Goal: Task Accomplishment & Management: Manage account settings

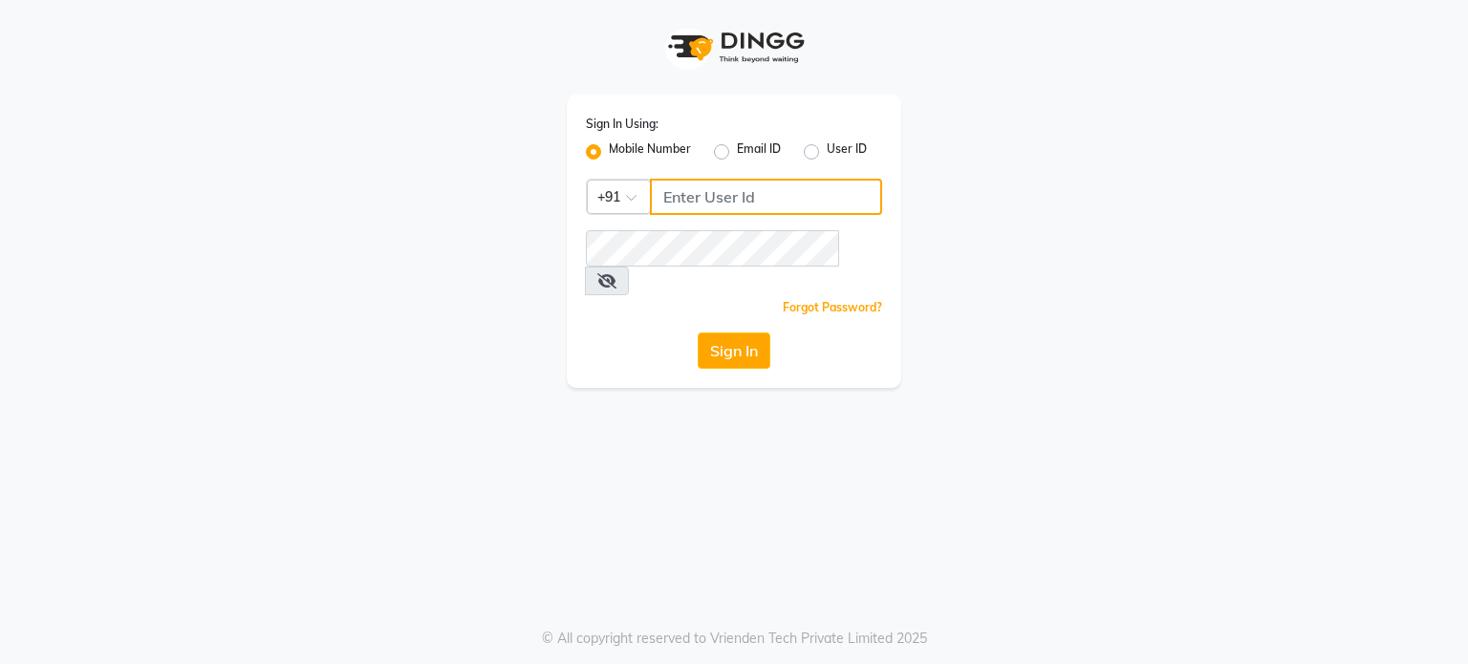
click at [719, 183] on input "Username" at bounding box center [766, 197] width 232 height 36
type input "9899095274"
click at [738, 333] on button "Sign In" at bounding box center [734, 351] width 73 height 36
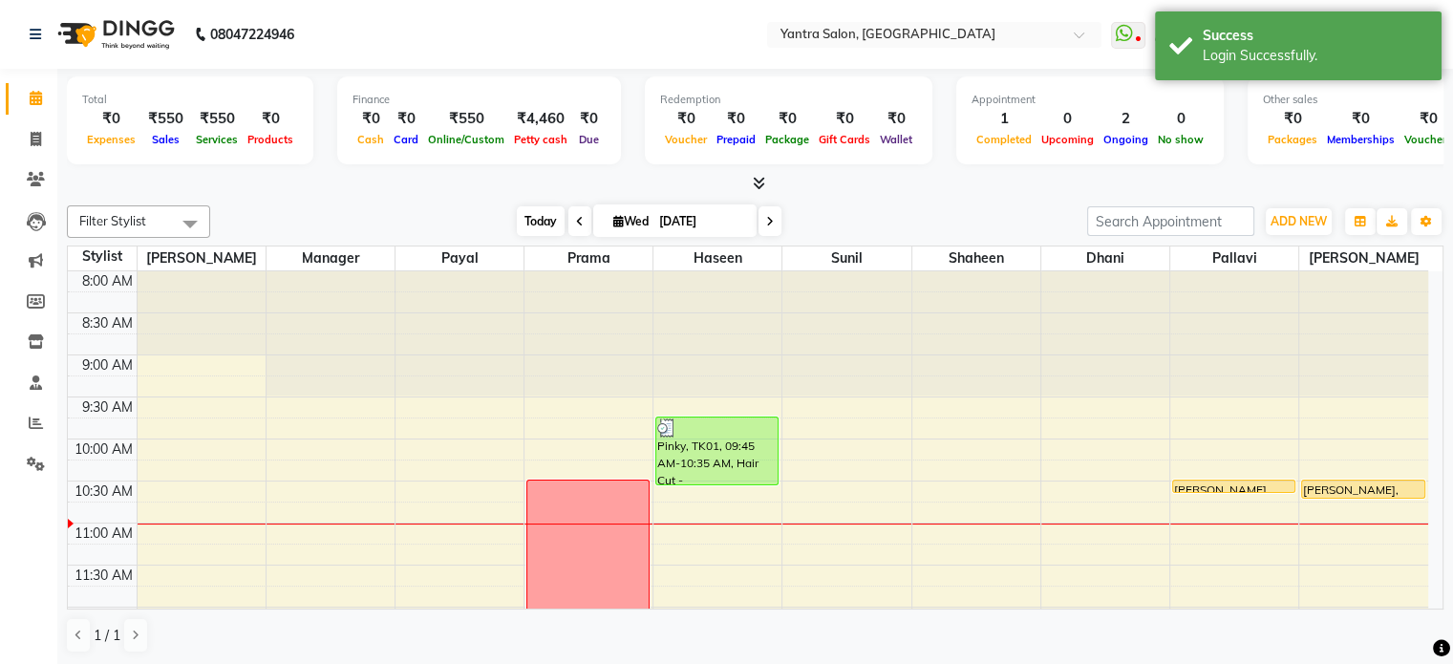
click at [531, 206] on span "Today" at bounding box center [541, 221] width 48 height 30
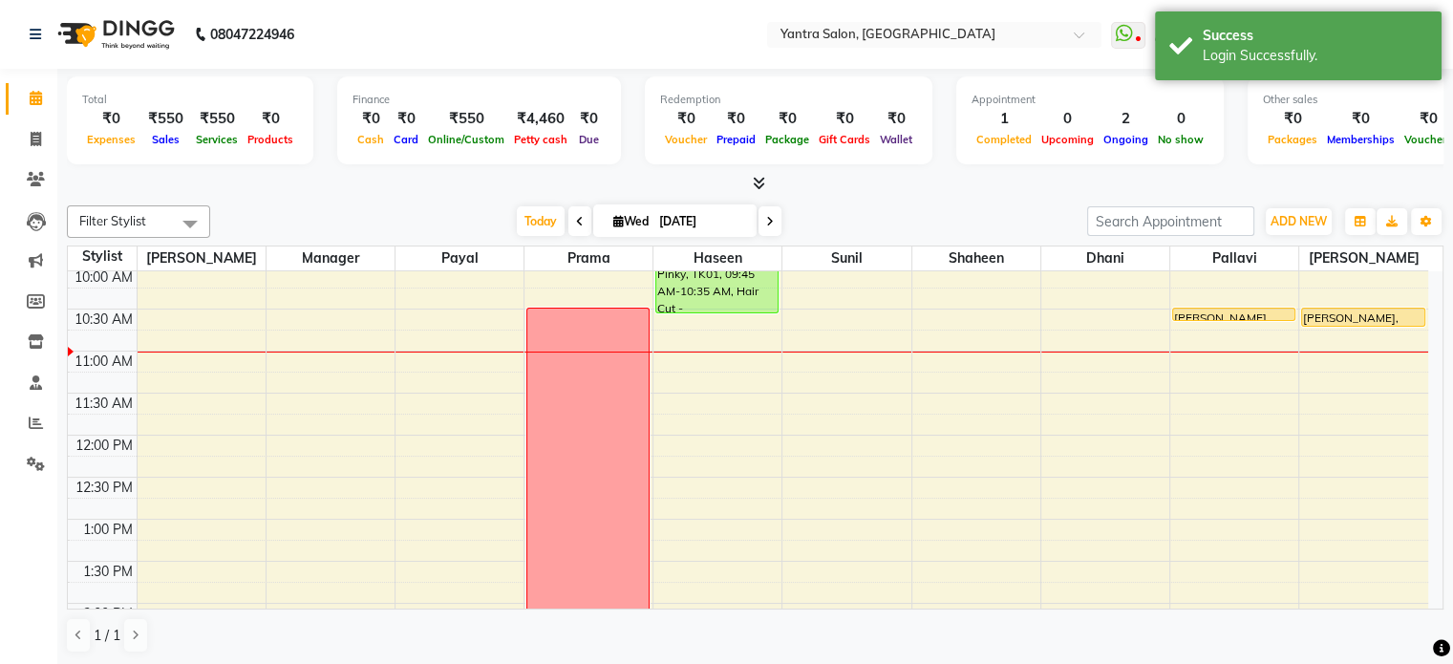
scroll to position [60, 0]
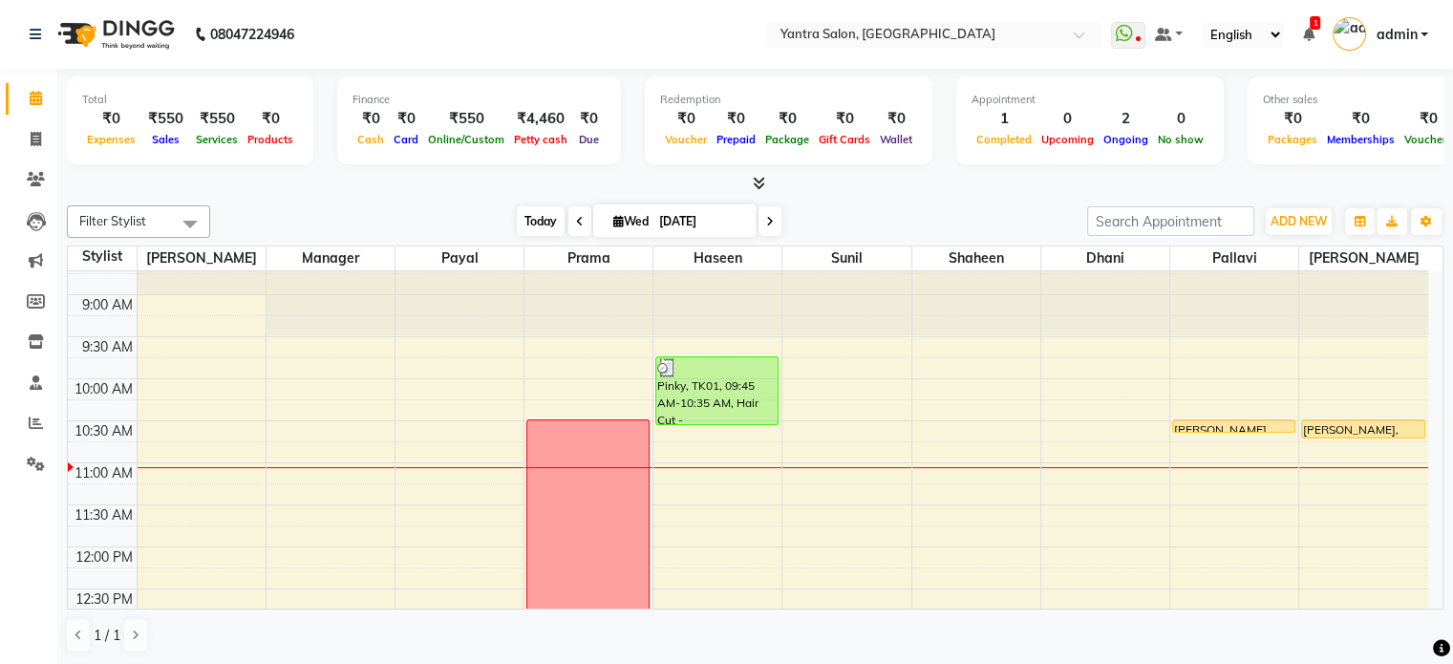
click at [535, 213] on span "Today" at bounding box center [541, 221] width 48 height 30
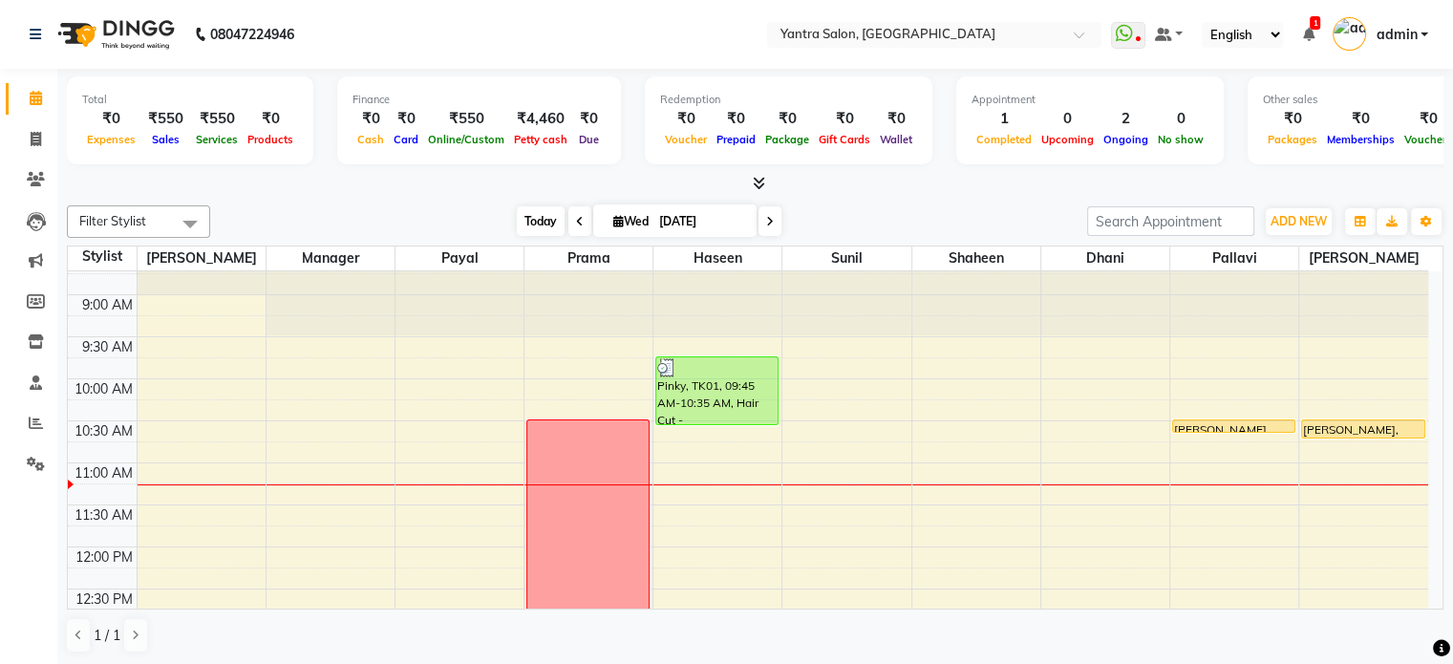
click at [541, 226] on span "Today" at bounding box center [541, 221] width 48 height 30
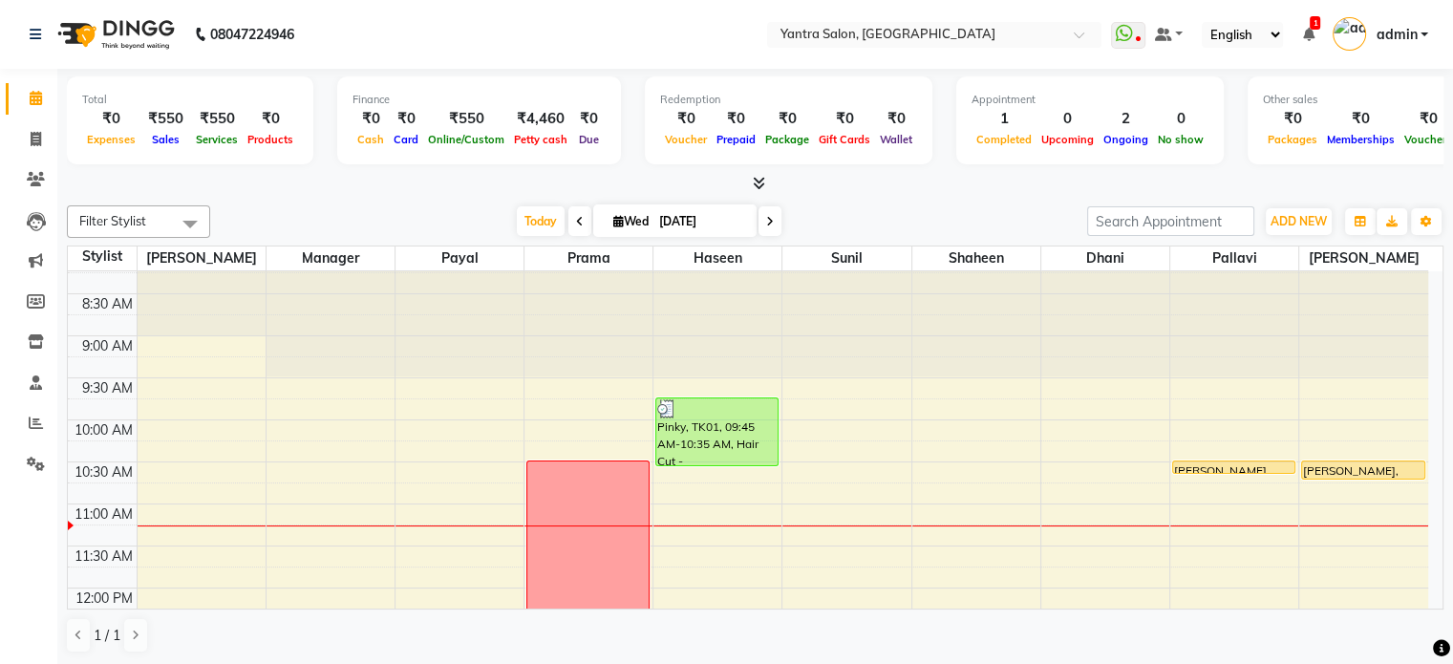
scroll to position [0, 0]
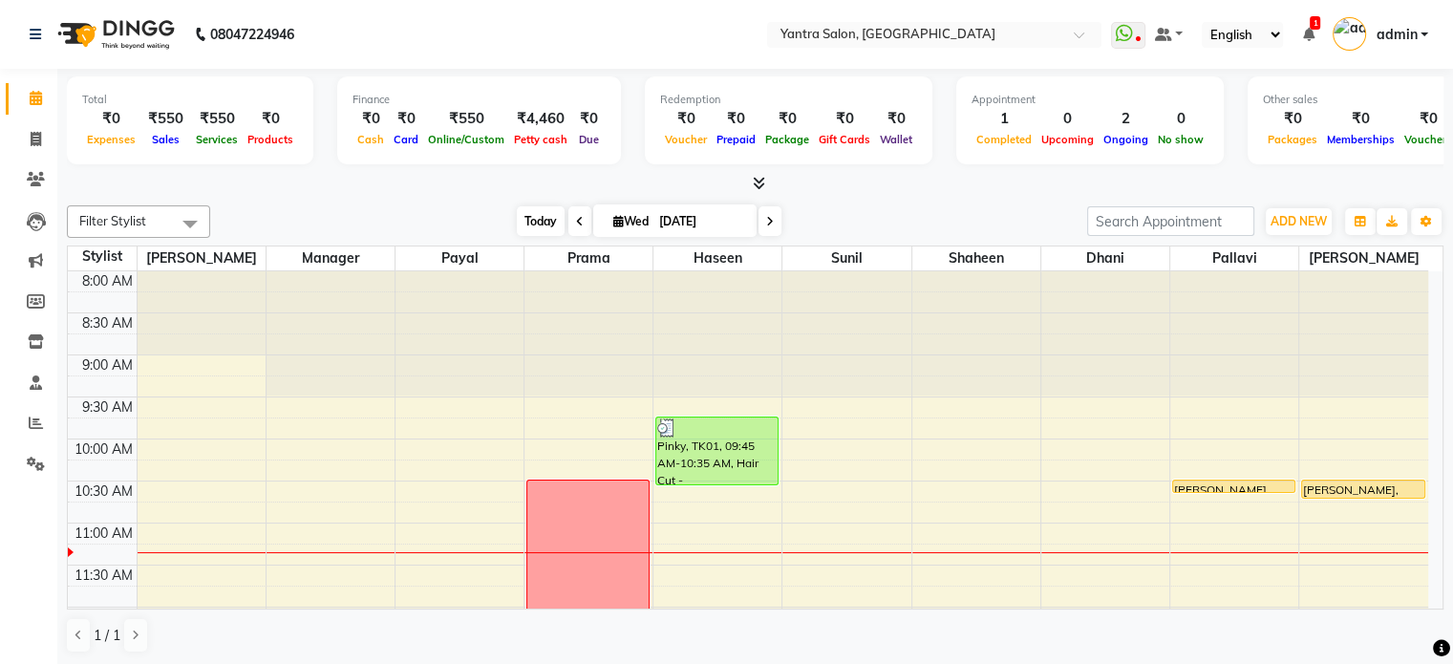
click at [531, 215] on span "Today" at bounding box center [541, 221] width 48 height 30
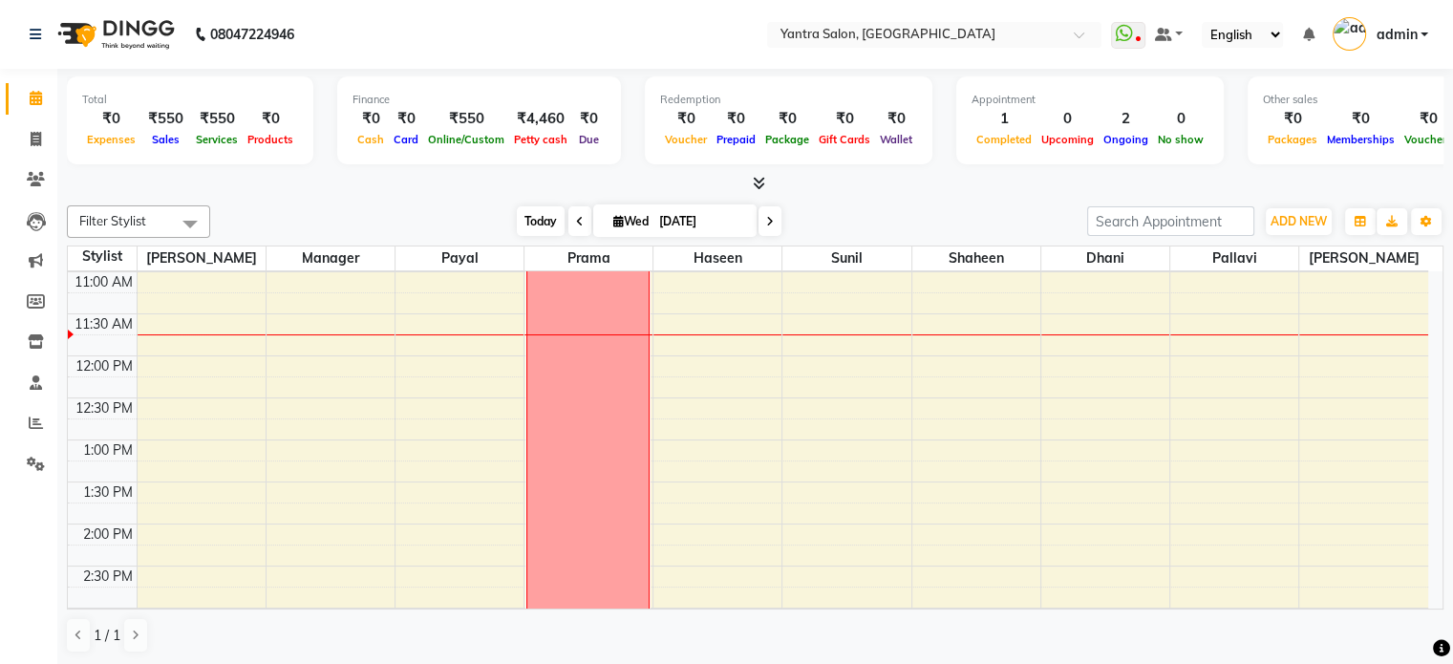
click at [551, 211] on span "Today" at bounding box center [541, 221] width 48 height 30
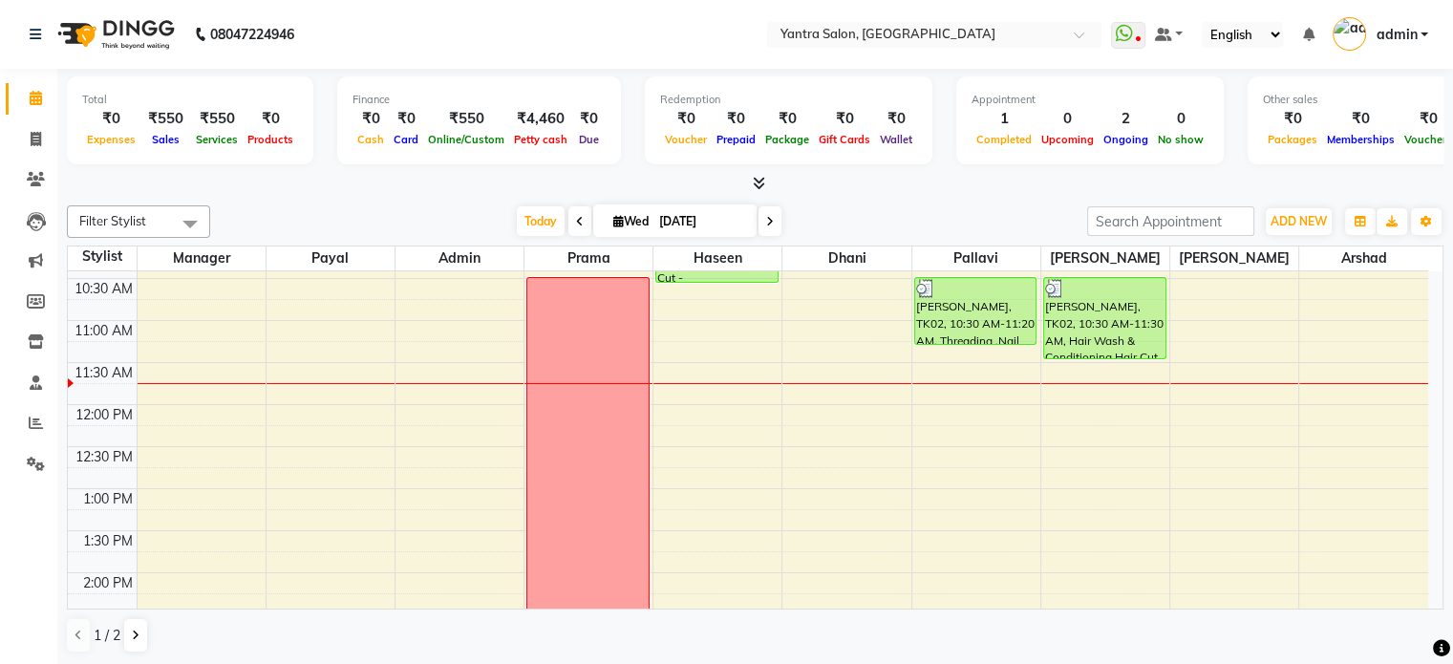
scroll to position [156, 0]
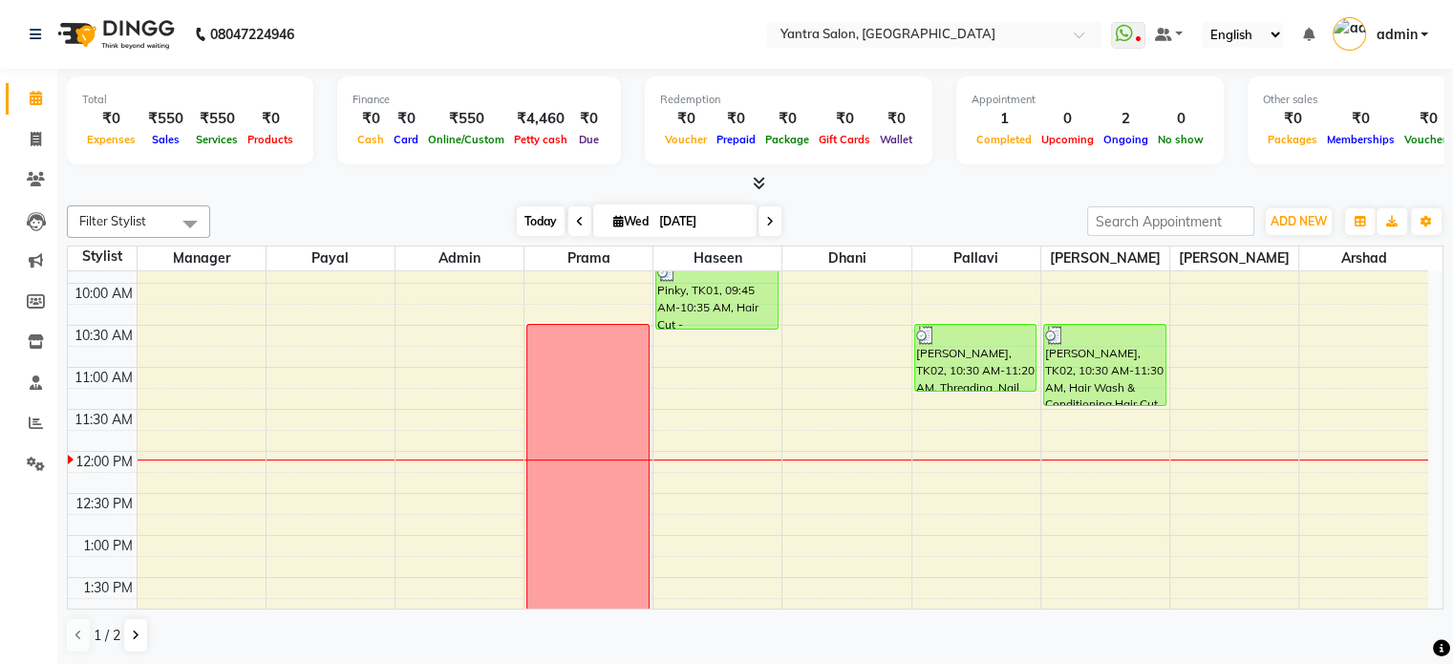
click at [530, 221] on span "Today" at bounding box center [541, 221] width 48 height 30
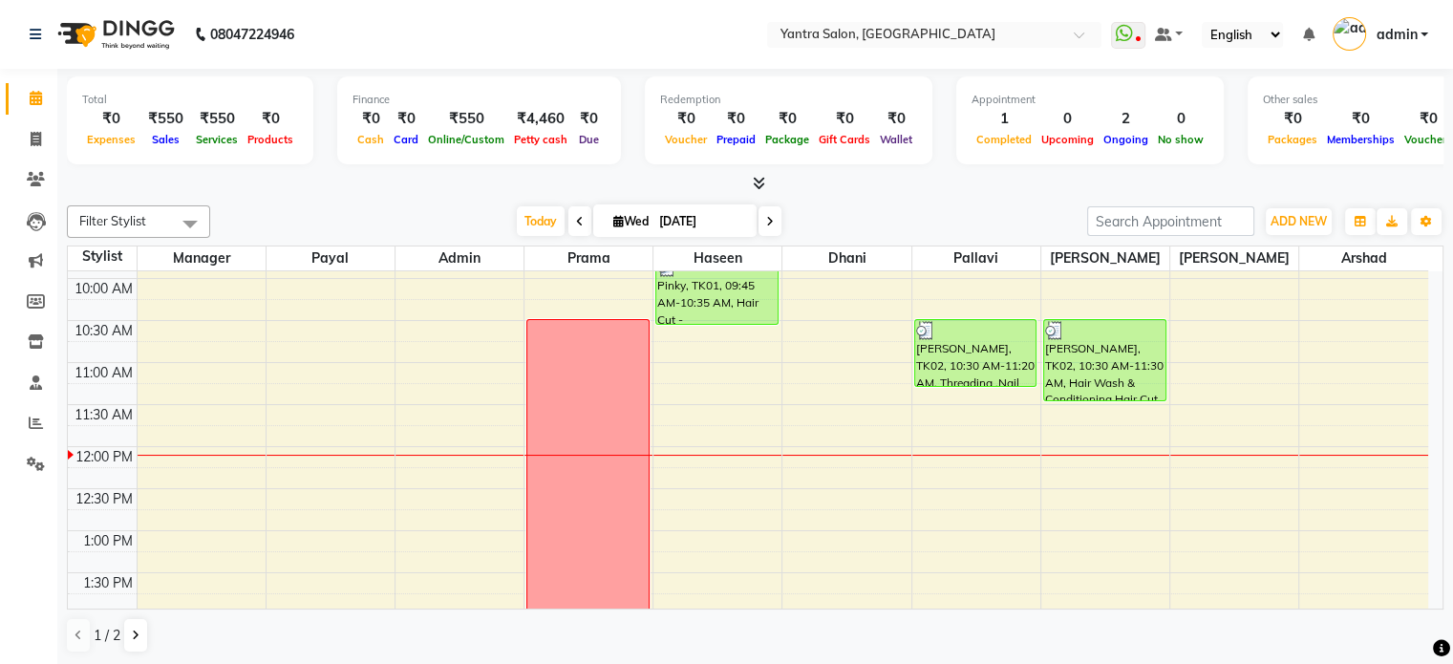
scroll to position [143, 0]
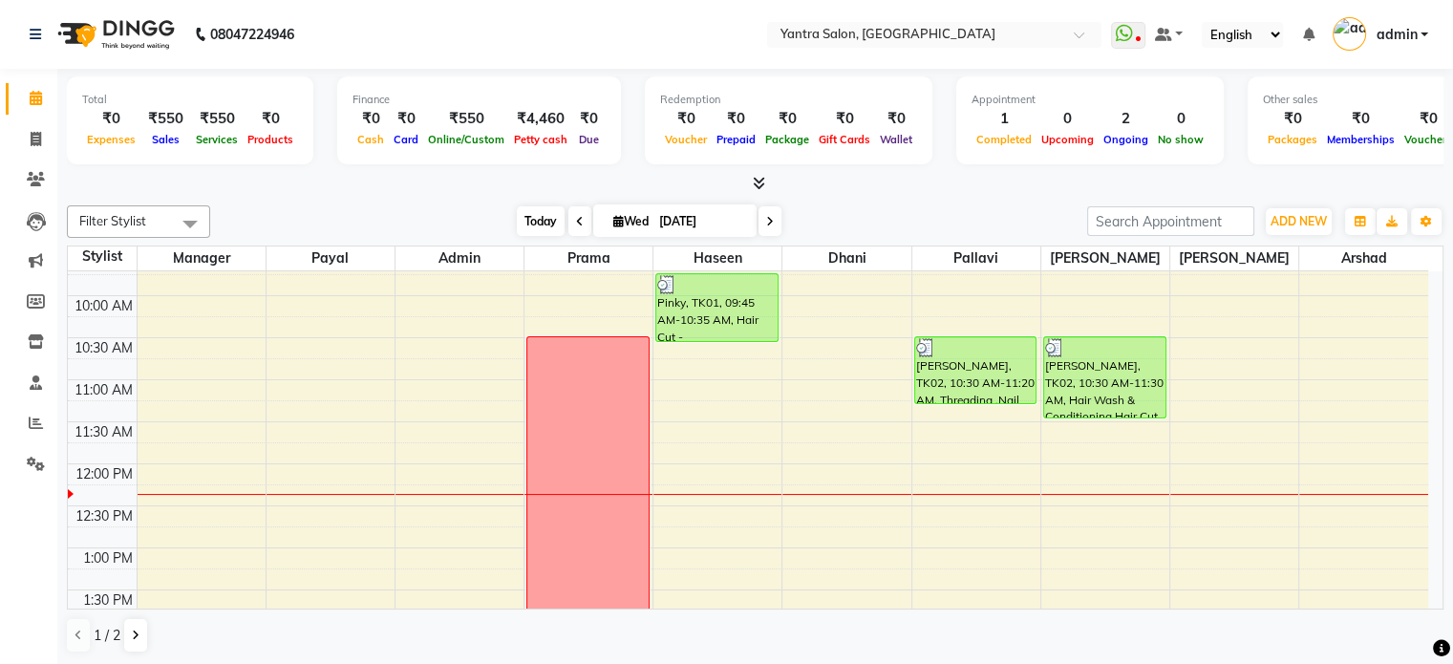
click at [542, 225] on span "Today" at bounding box center [541, 221] width 48 height 30
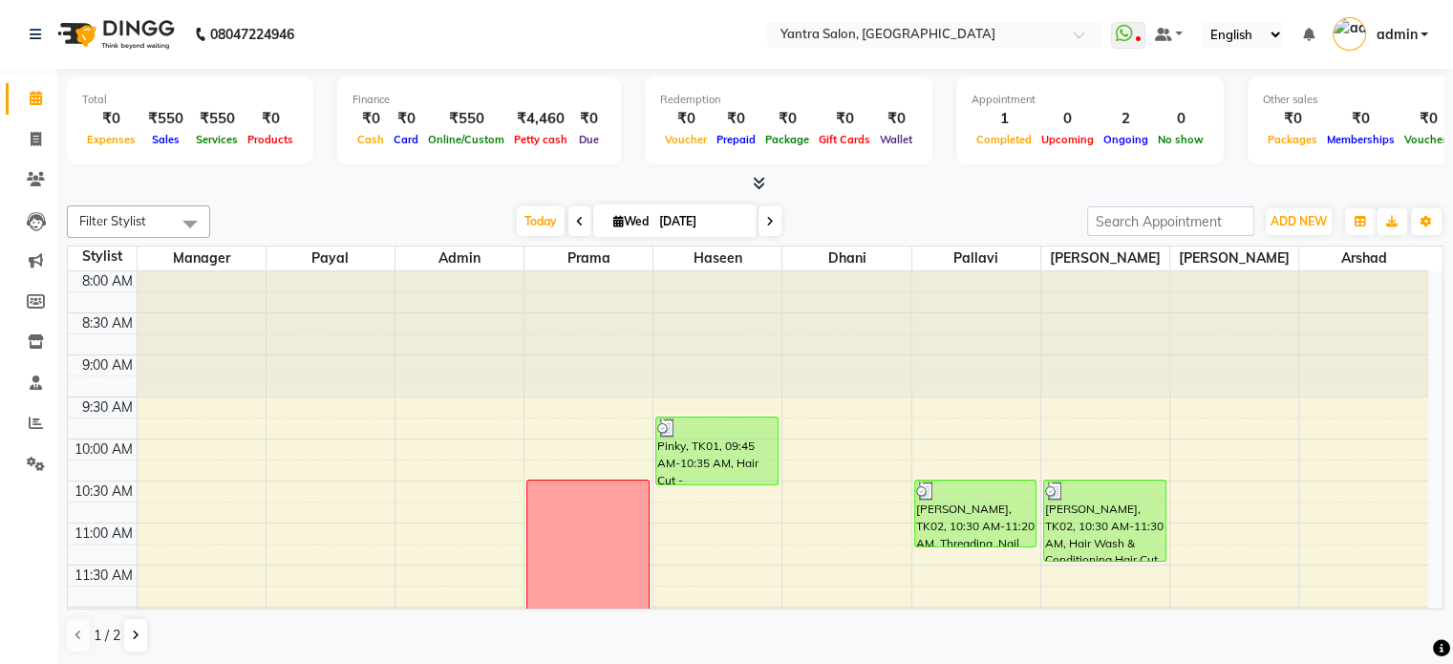
scroll to position [334, 0]
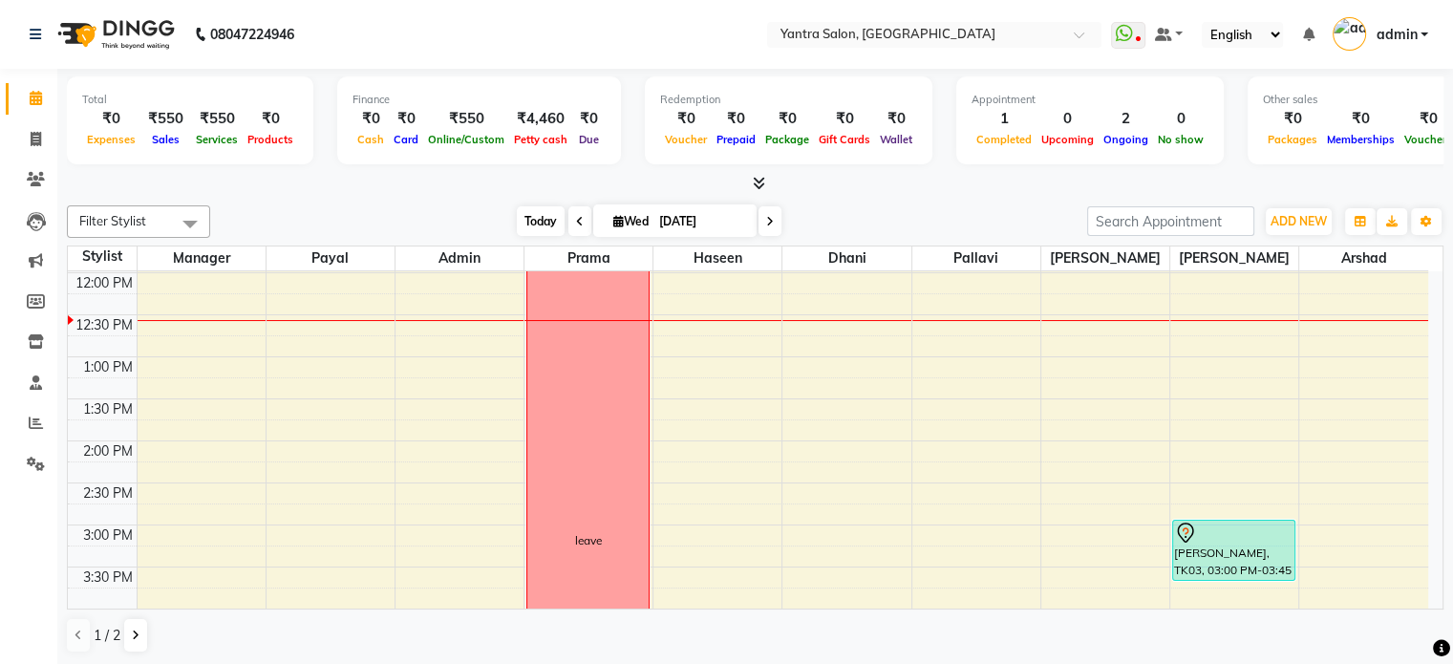
click at [536, 225] on span "Today" at bounding box center [541, 221] width 48 height 30
click at [526, 225] on span "Today" at bounding box center [541, 221] width 48 height 30
click at [549, 225] on span "Today" at bounding box center [541, 221] width 48 height 30
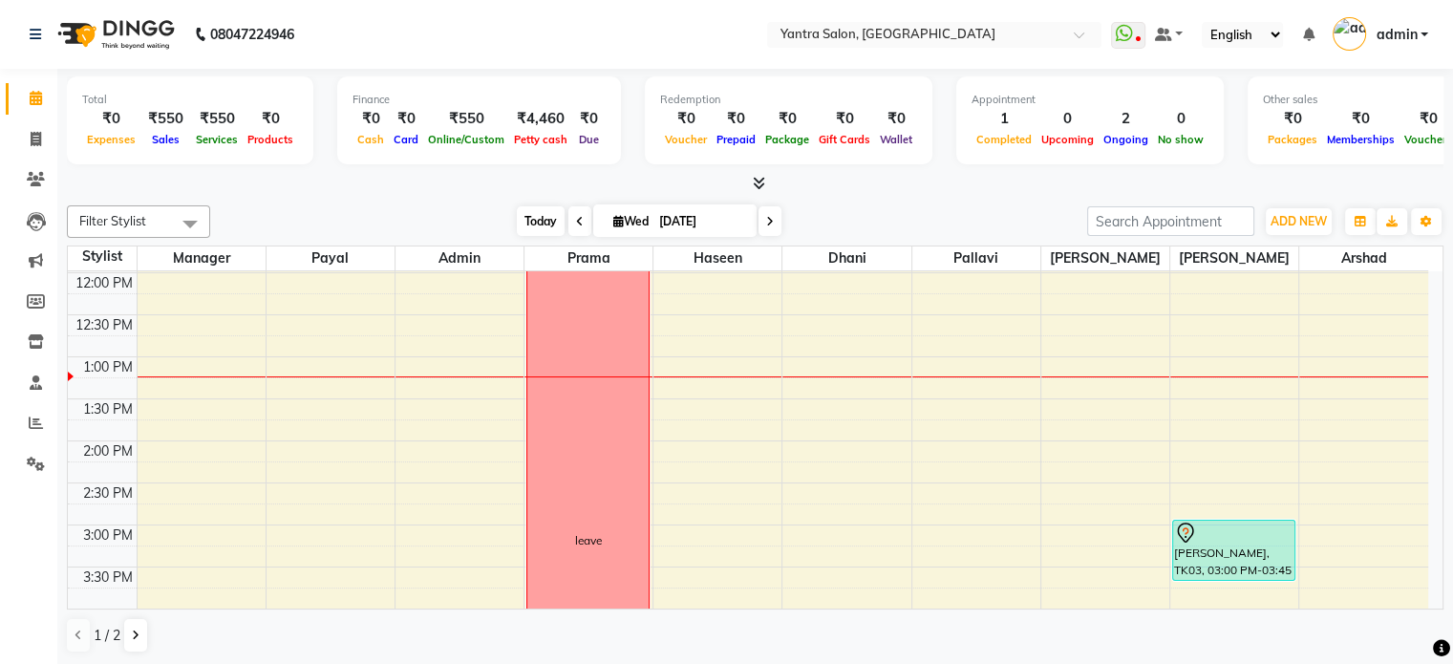
click at [539, 209] on span "Today" at bounding box center [541, 221] width 48 height 30
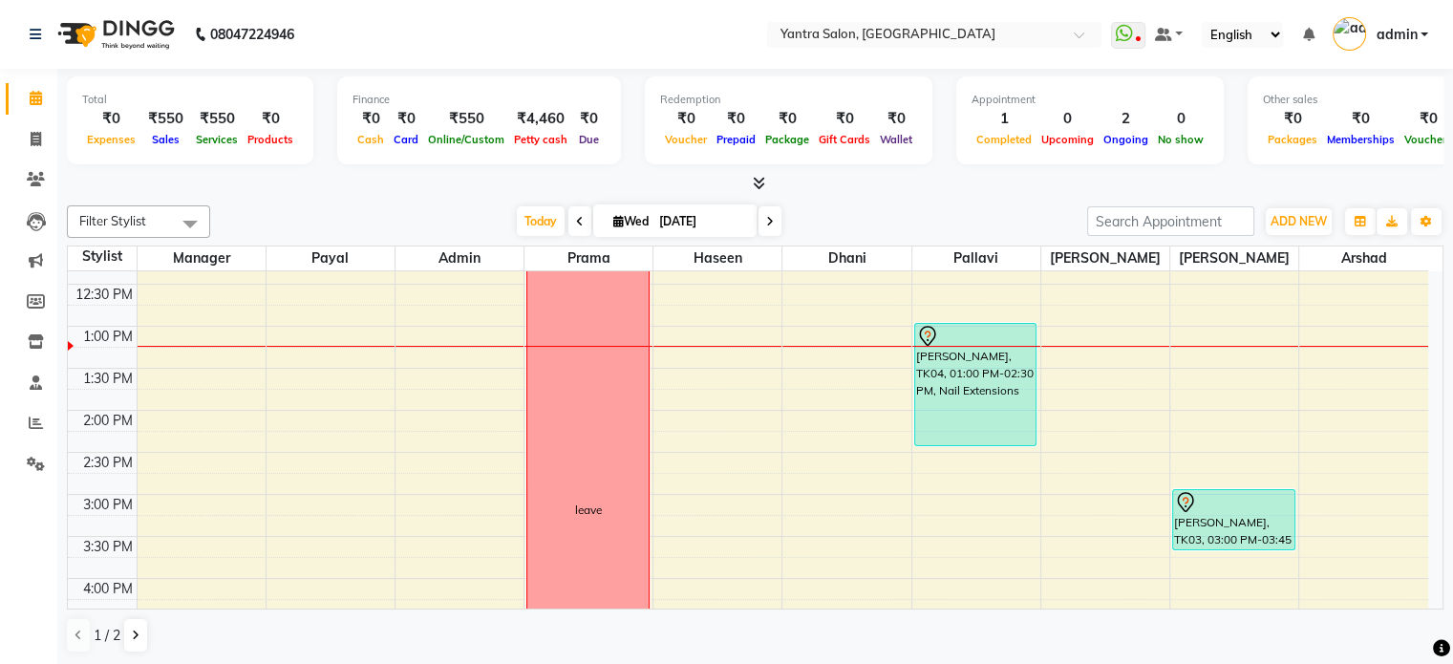
scroll to position [321, 0]
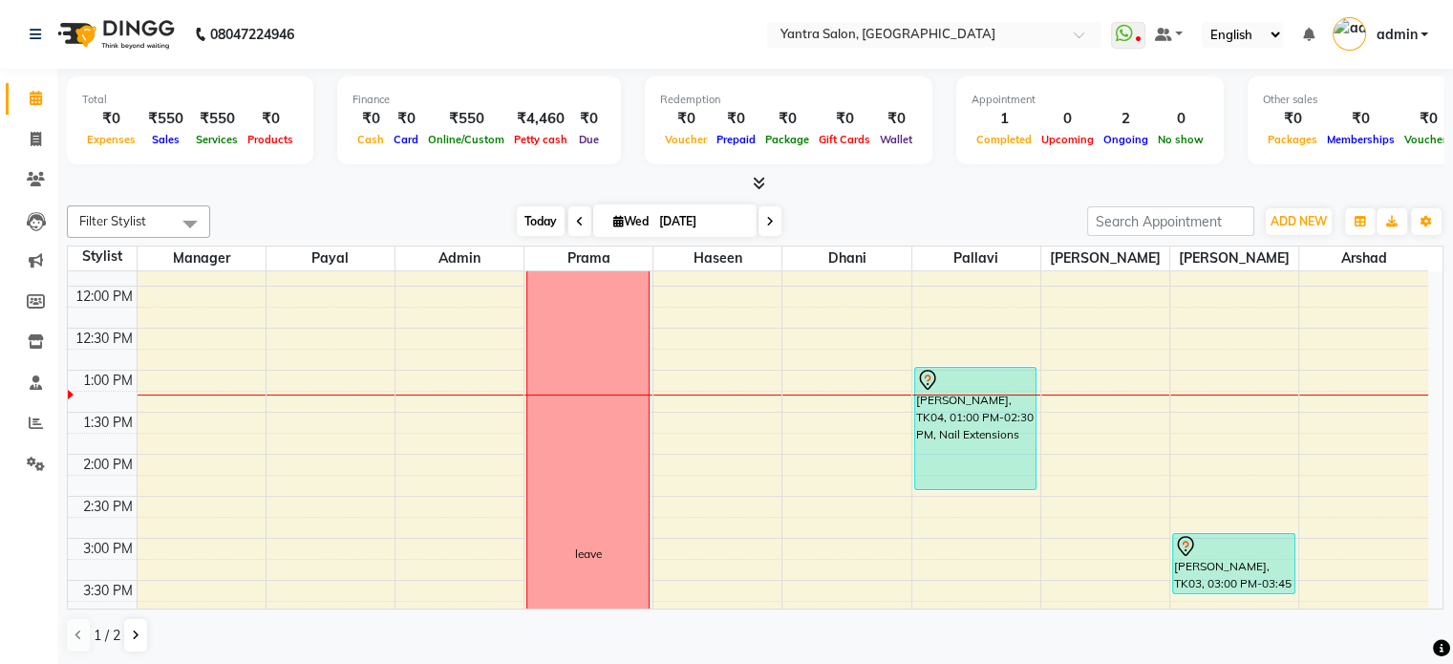
click at [527, 220] on span "Today" at bounding box center [541, 221] width 48 height 30
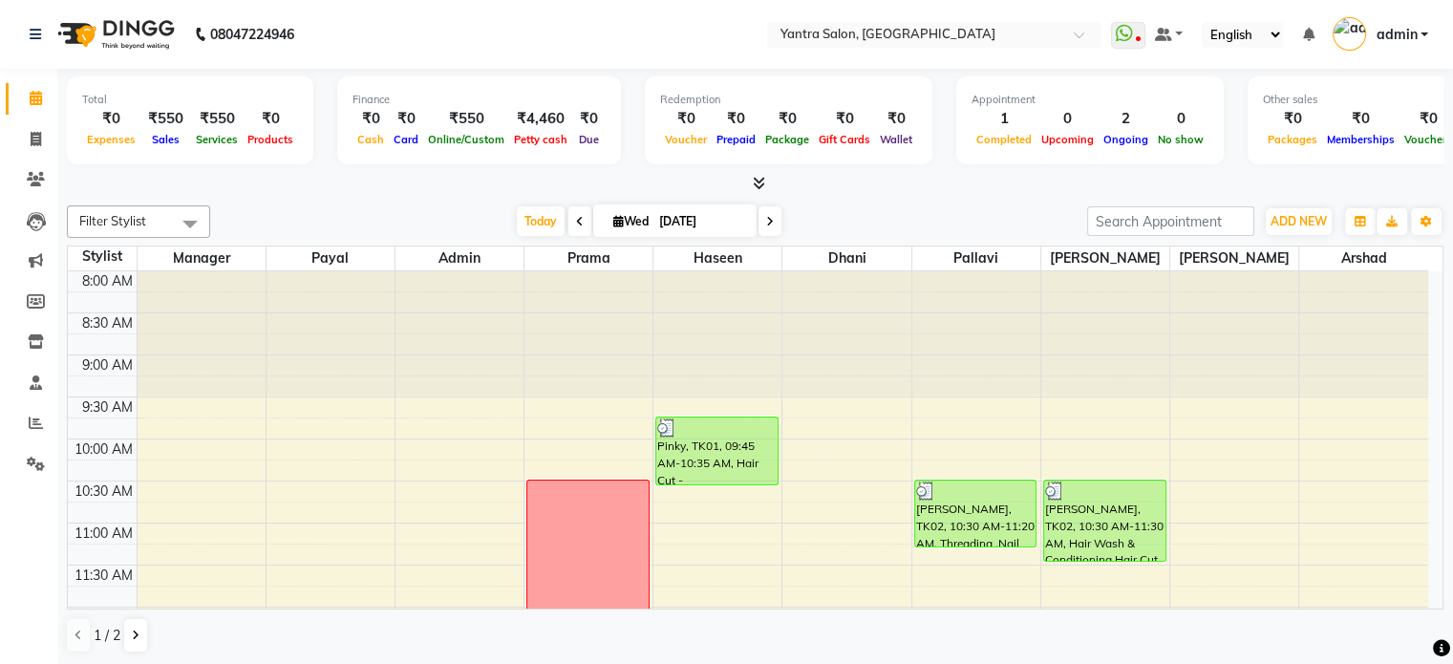
scroll to position [417, 0]
